Goal: Book appointment/travel/reservation

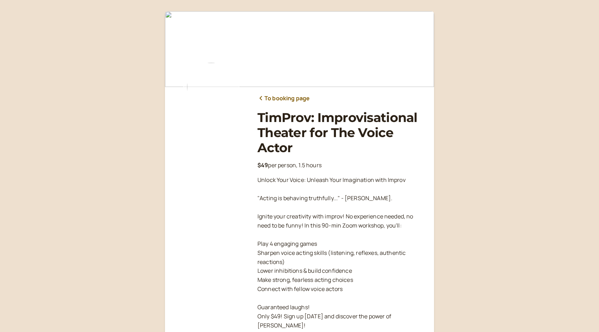
click at [277, 94] on link "To booking page" at bounding box center [283, 98] width 52 height 9
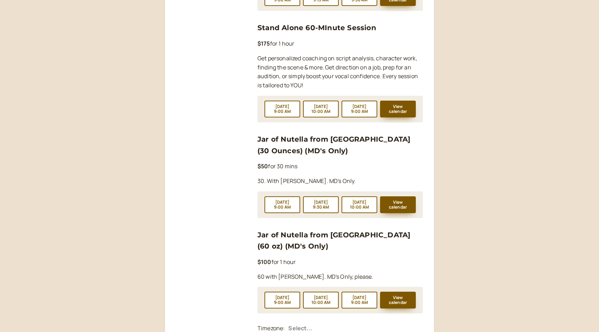
scroll to position [928, 0]
click at [396, 101] on button "View calendar" at bounding box center [398, 109] width 36 height 17
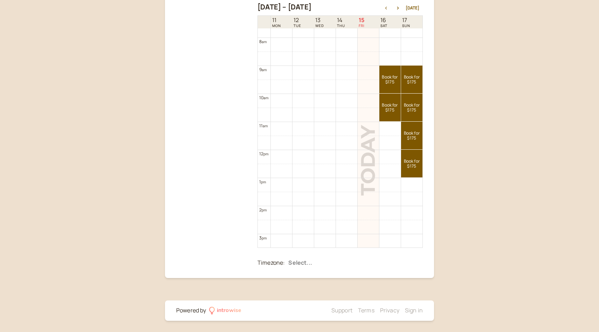
scroll to position [213, 0]
